Goal: Task Accomplishment & Management: Manage account settings

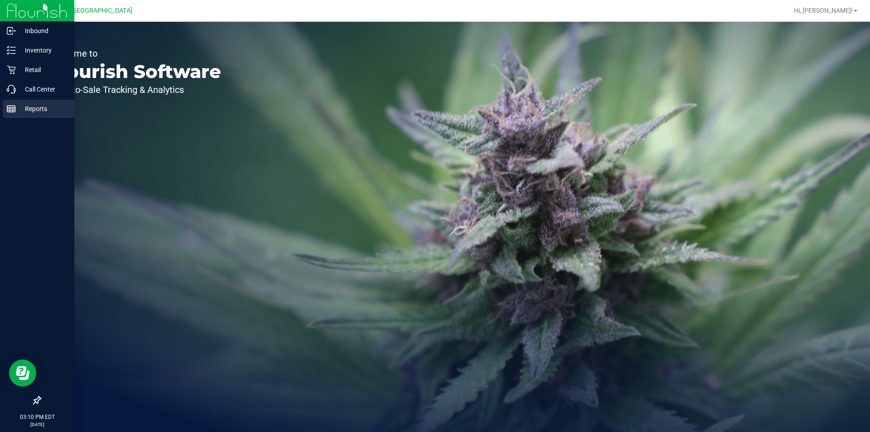
click at [9, 110] on icon at bounding box center [11, 108] width 9 height 9
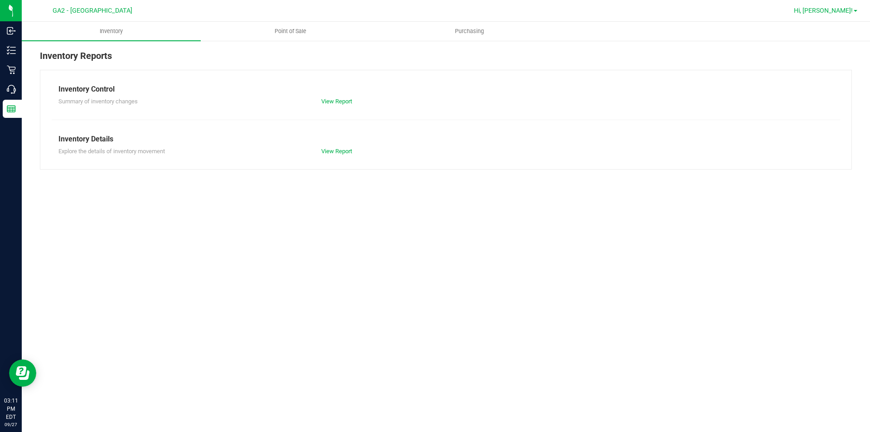
click at [837, 6] on link "Hi, [PERSON_NAME]!" at bounding box center [825, 11] width 71 height 10
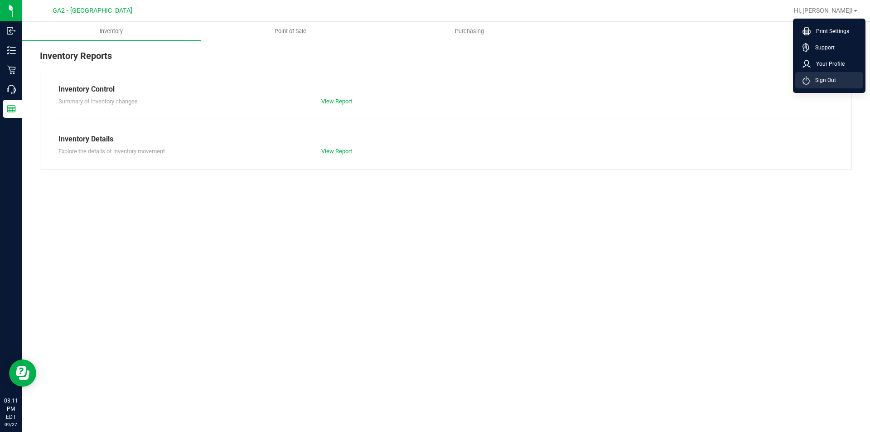
click at [819, 80] on span "Sign Out" at bounding box center [823, 80] width 26 height 9
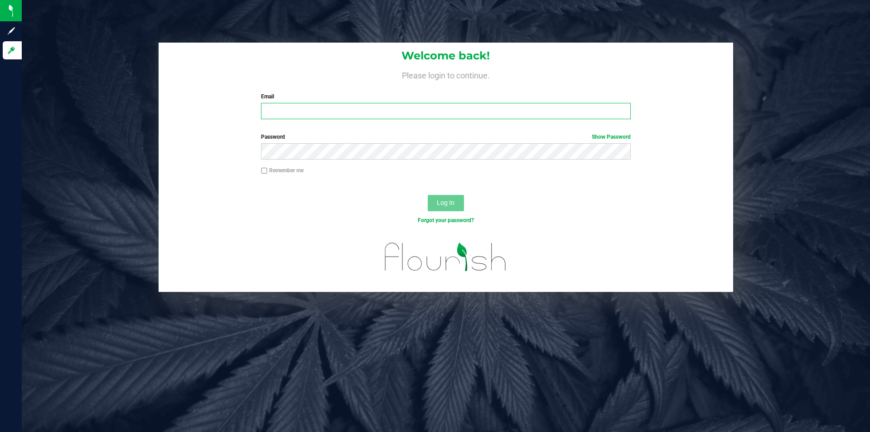
click at [473, 104] on input "Email" at bounding box center [445, 111] width 369 height 16
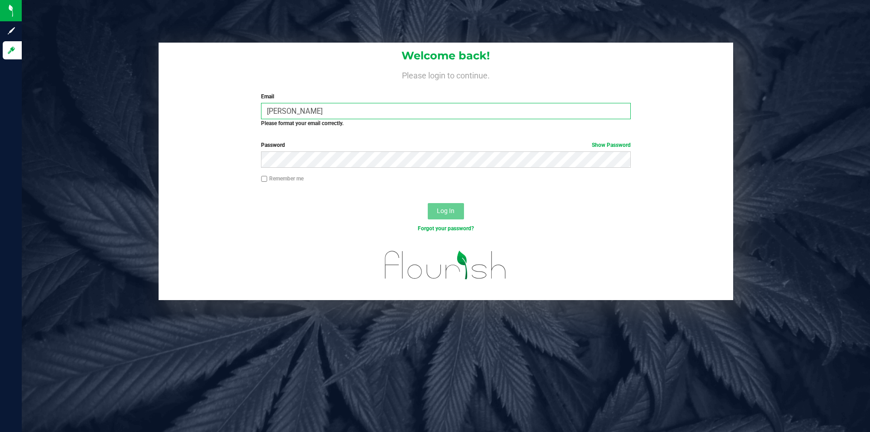
type input "[EMAIL_ADDRESS][DOMAIN_NAME]"
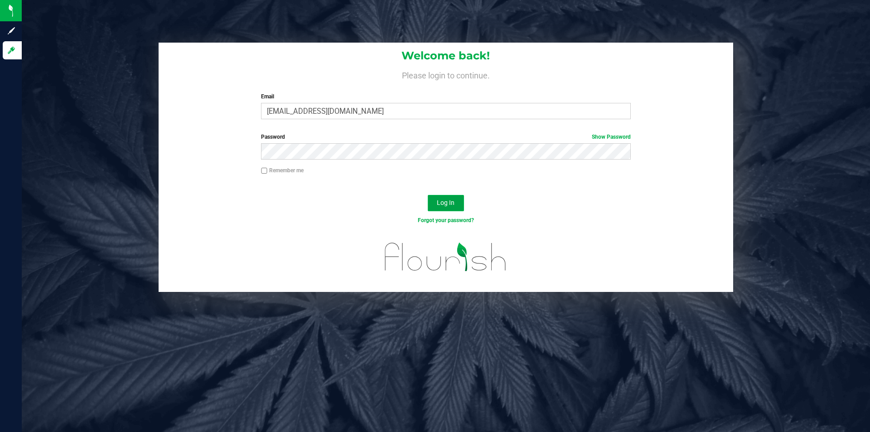
click at [447, 203] on span "Log In" at bounding box center [446, 202] width 18 height 7
